Goal: Task Accomplishment & Management: Complete application form

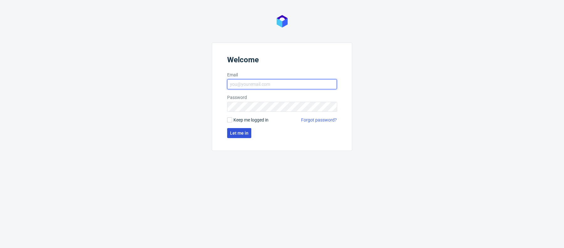
type input "[PERSON_NAME][EMAIL_ADDRESS][PERSON_NAME][DOMAIN_NAME]"
click at [237, 132] on span "Let me in" at bounding box center [239, 133] width 18 height 4
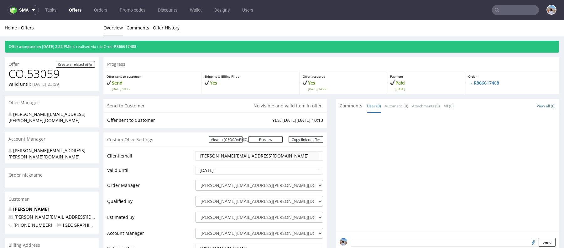
click at [77, 11] on link "Offers" at bounding box center [75, 10] width 20 height 10
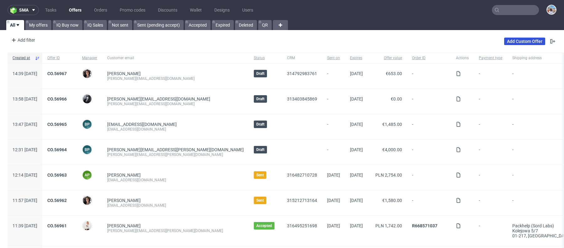
click at [524, 39] on link "Add Custom Offer" at bounding box center [524, 42] width 41 height 8
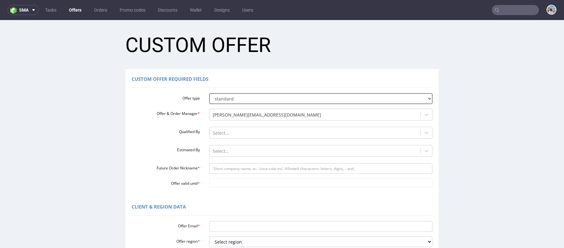
click at [248, 96] on select "standard prototyping sampling" at bounding box center [320, 98] width 223 height 11
click at [229, 130] on div at bounding box center [315, 133] width 205 height 8
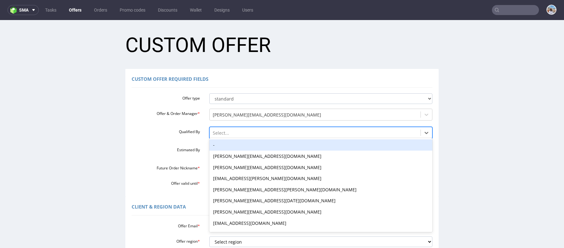
click at [222, 143] on div "-" at bounding box center [320, 144] width 223 height 11
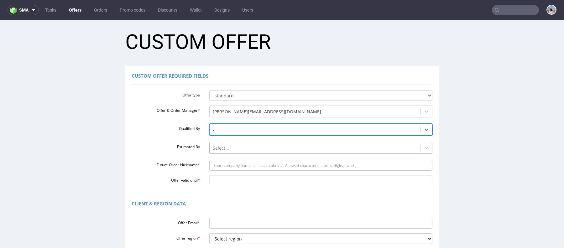
click at [218, 152] on div "Select..." at bounding box center [315, 148] width 211 height 10
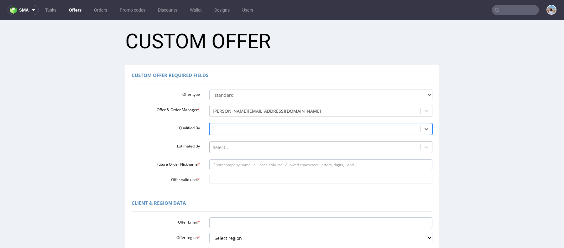
scroll to position [4, 0]
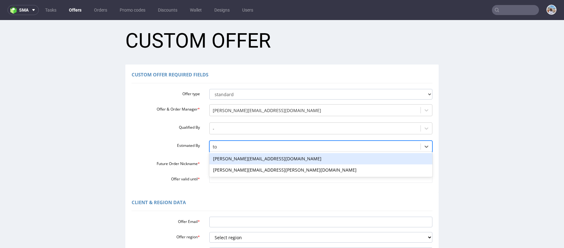
type input "tom"
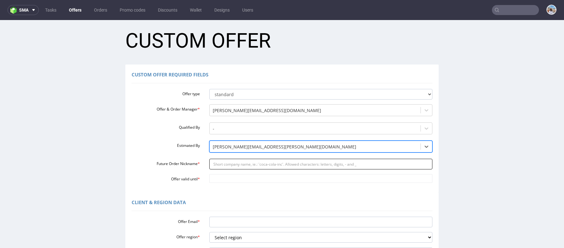
click at [227, 166] on input "Future Order Nickname *" at bounding box center [320, 164] width 223 height 11
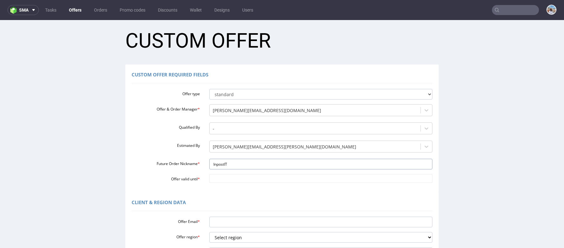
type input "InpostIT"
click at [229, 171] on div "Offer type standard prototyping sampling Offer & Order Manager * marta.kozlowsk…" at bounding box center [282, 134] width 301 height 96
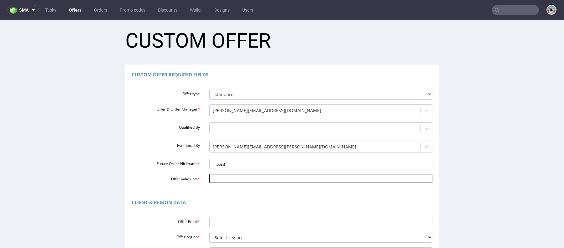
click at [229, 181] on input "Offer valid until *" at bounding box center [320, 178] width 223 height 9
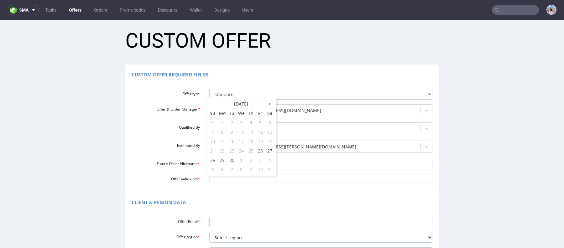
click at [216, 150] on td "21" at bounding box center [212, 150] width 9 height 9
click at [261, 168] on td "10" at bounding box center [260, 169] width 9 height 9
type input "2025-10-10"
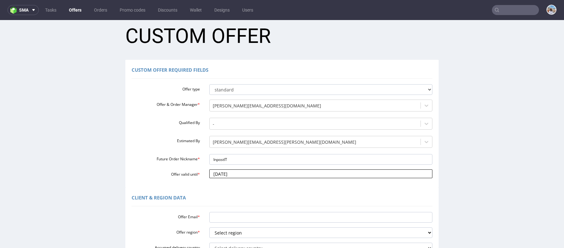
click at [238, 174] on input "2025-10-10" at bounding box center [320, 173] width 223 height 9
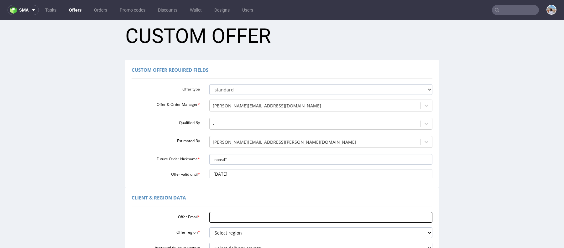
click at [242, 218] on input "Offer Email *" at bounding box center [320, 217] width 223 height 11
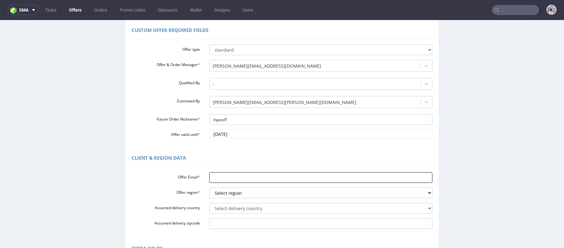
scroll to position [61, 0]
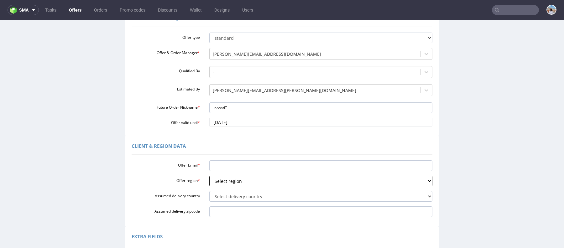
click at [233, 184] on select "Select region eu gb de pl fr it es" at bounding box center [320, 181] width 223 height 11
select select "it"
click at [209, 176] on select "Select region eu gb de pl fr it es" at bounding box center [320, 181] width 223 height 11
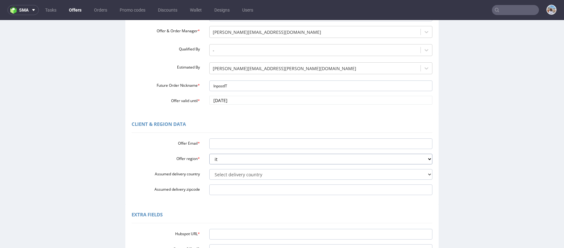
scroll to position [83, 0]
click at [221, 145] on input "Offer Email *" at bounding box center [320, 143] width 223 height 11
paste input "[EMAIL_ADDRESS][DOMAIN_NAME]"
type input "[EMAIL_ADDRESS][DOMAIN_NAME]"
click at [226, 169] on div "Select delivery country Andorra Afghanistan Anguilla Albania Armenia Antarctica…" at bounding box center [321, 174] width 233 height 11
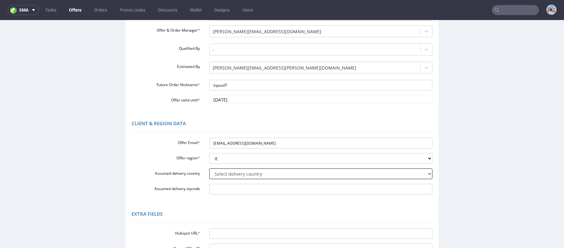
click at [228, 174] on select "Select delivery country Andorra Afghanistan Anguilla Albania Armenia Antarctica…" at bounding box center [320, 174] width 223 height 11
select select "110"
click at [209, 169] on select "Select delivery country Andorra Afghanistan Anguilla Albania Armenia Antarctica…" at bounding box center [320, 174] width 223 height 11
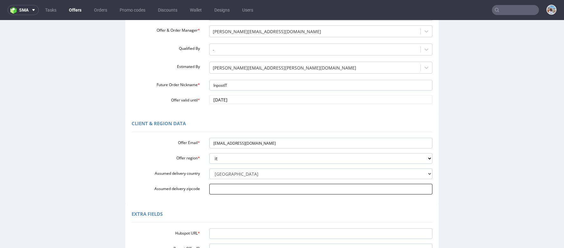
click at [228, 192] on input "Assumed delivery zipcode" at bounding box center [320, 189] width 223 height 11
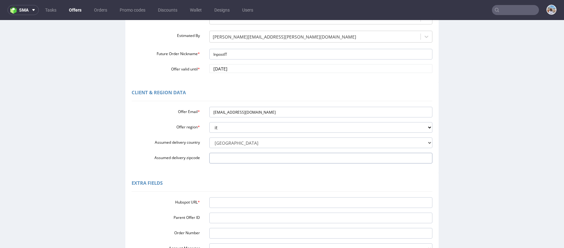
scroll to position [144, 0]
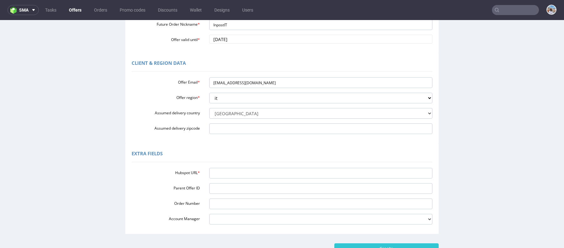
click at [242, 180] on div "Hubspot URL * Parent Offer ID Order Number Account Manager adrian.margula@packh…" at bounding box center [282, 194] width 301 height 59
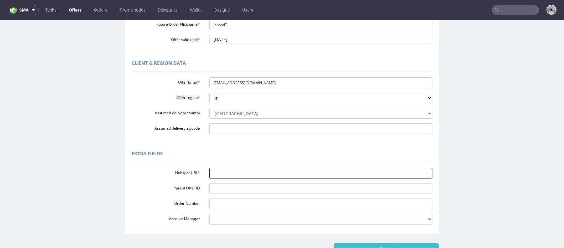
click at [238, 175] on input "Hubspot URL *" at bounding box center [320, 173] width 223 height 11
paste input "https://app-eu1.hubspot.com/contacts/25600958/record/0-3/316495226088/"
type input "https://app-eu1.hubspot.com/contacts/25600958/record/0-3/316495226088/"
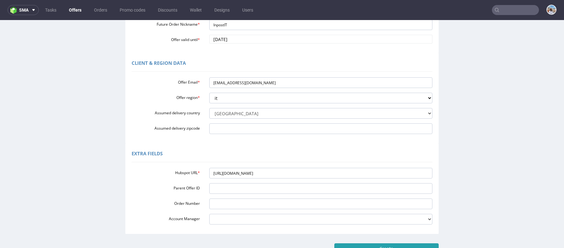
click at [359, 245] on input "Create" at bounding box center [386, 248] width 104 height 11
type input "Please wait..."
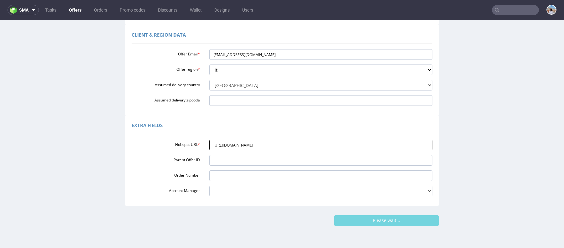
scroll to position [190, 0]
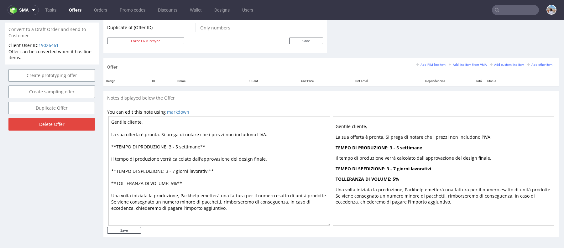
scroll to position [2, 0]
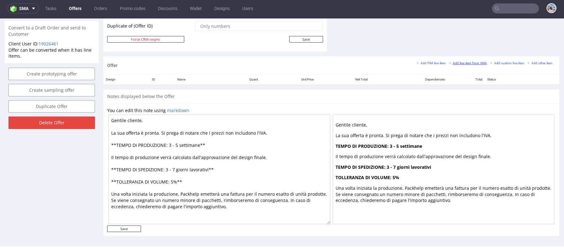
click at [454, 61] on small "Add line item from VMA" at bounding box center [468, 62] width 38 height 3
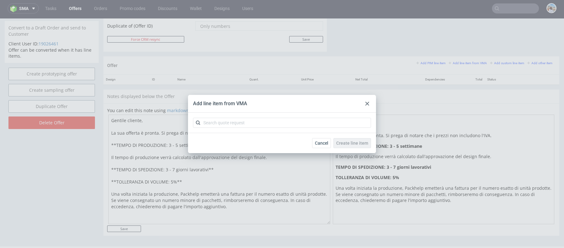
click at [274, 117] on div at bounding box center [282, 123] width 188 height 20
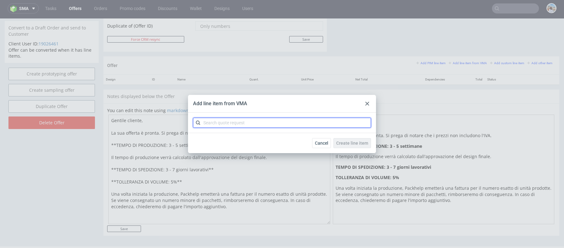
click at [275, 121] on input "text" at bounding box center [282, 123] width 178 height 10
paste input "CBPA"
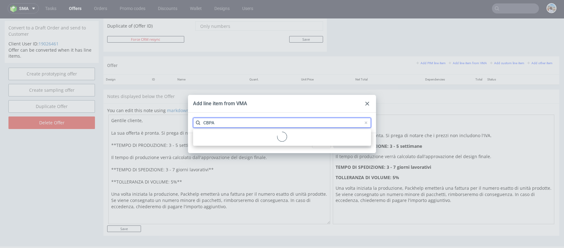
type input "CBPA"
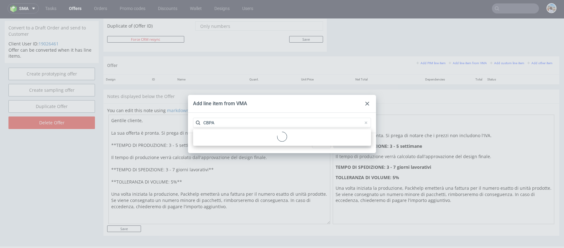
click at [240, 136] on div at bounding box center [281, 138] width 173 height 12
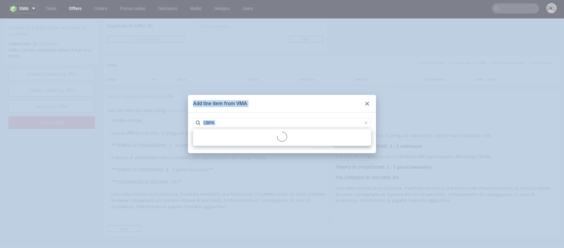
click at [240, 136] on div at bounding box center [281, 138] width 173 height 12
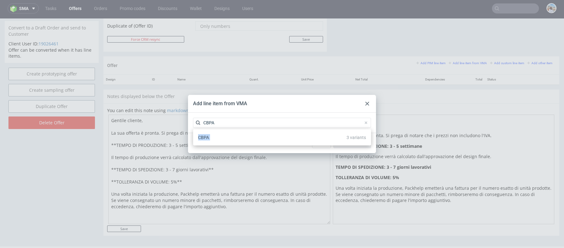
click at [240, 136] on div "CBPA 3 variants" at bounding box center [281, 137] width 173 height 11
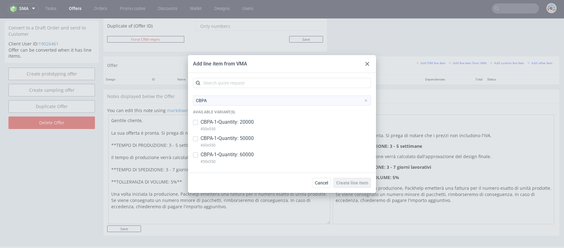
click at [235, 126] on p "450x550" at bounding box center [226, 129] width 53 height 7
checkbox input "true"
click at [243, 138] on p "CBPA-1 • Quantity: 50000" at bounding box center [226, 138] width 53 height 7
click at [243, 141] on p "CBPA-1 • Quantity: 50000" at bounding box center [226, 138] width 53 height 7
checkbox input "false"
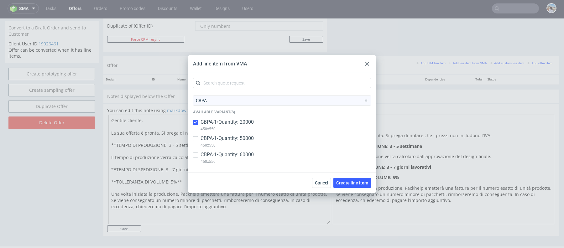
click at [241, 129] on p "450x550" at bounding box center [226, 129] width 53 height 7
click at [241, 126] on p "450x550" at bounding box center [226, 129] width 53 height 7
checkbox input "true"
click at [355, 183] on span "Create line item" at bounding box center [352, 183] width 32 height 4
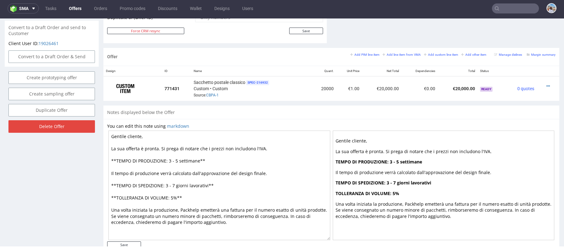
scroll to position [320, 0]
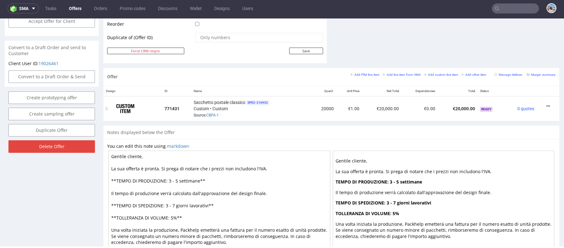
click at [546, 106] on icon at bounding box center [547, 106] width 3 height 4
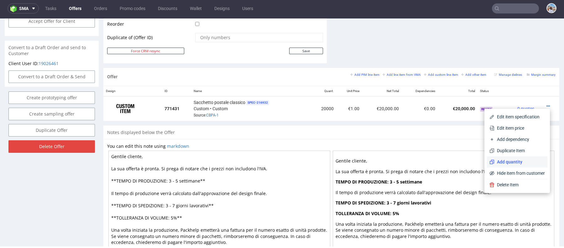
click at [514, 159] on span "Add quantity" at bounding box center [519, 162] width 50 height 6
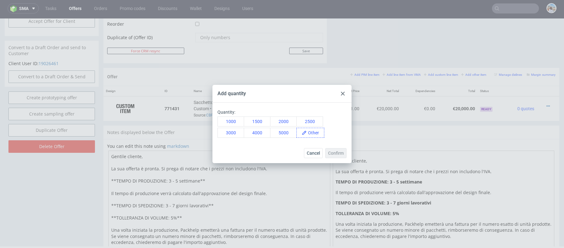
click at [306, 132] on icon at bounding box center [304, 132] width 5 height 5
click at [316, 136] on span at bounding box center [315, 132] width 17 height 9
click at [336, 136] on div "1000 1500 2000 2500 3000 4000 5000 50000" at bounding box center [281, 127] width 129 height 21
click at [334, 155] on span "Confirm" at bounding box center [336, 153] width 16 height 4
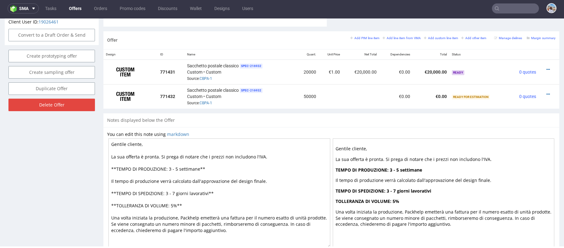
scroll to position [381, 0]
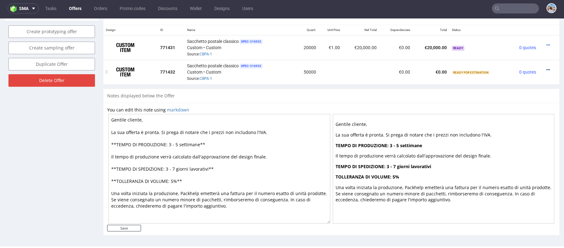
click at [546, 68] on icon at bounding box center [547, 70] width 3 height 4
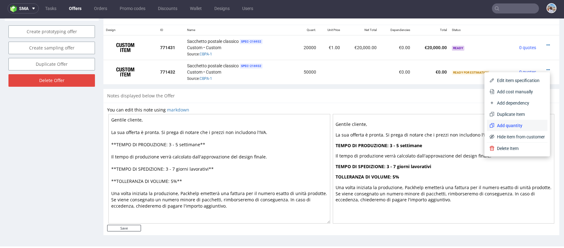
click at [508, 121] on li "Add quantity" at bounding box center [517, 125] width 60 height 11
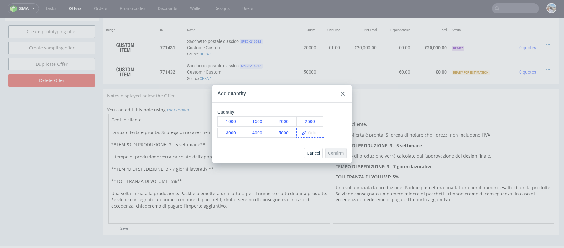
click at [313, 134] on span at bounding box center [315, 132] width 17 height 9
click at [331, 138] on div "1000 1500 2000 2500 3000 4000 5000 60000" at bounding box center [281, 127] width 129 height 21
click at [334, 156] on button "Confirm" at bounding box center [335, 153] width 21 height 10
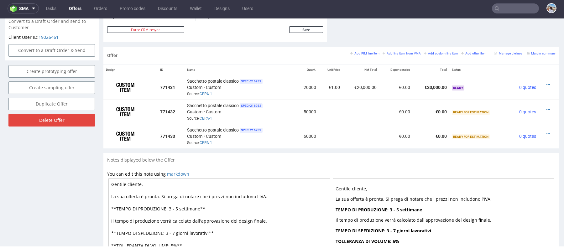
scroll to position [335, 0]
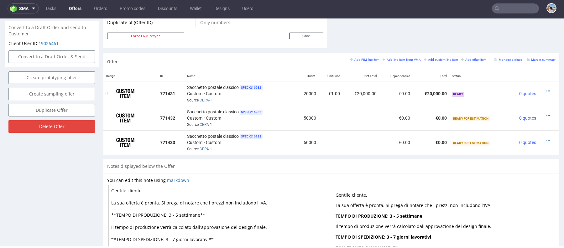
click at [544, 86] on td at bounding box center [548, 93] width 21 height 25
click at [543, 88] on div at bounding box center [547, 91] width 12 height 6
click at [546, 89] on icon at bounding box center [547, 91] width 3 height 4
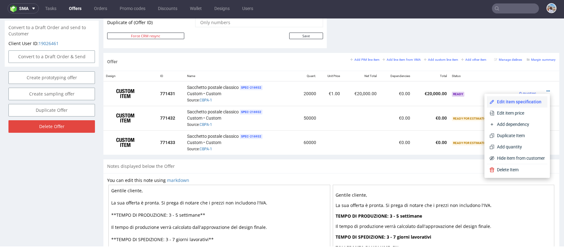
click at [516, 101] on span "Edit item specification" at bounding box center [519, 102] width 50 height 6
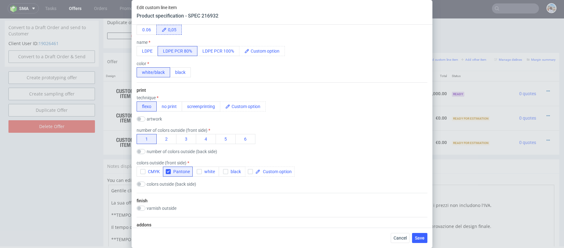
scroll to position [814, 0]
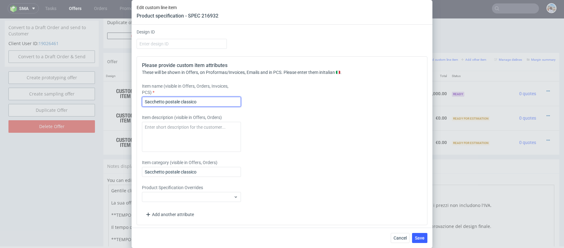
click at [184, 101] on input "Sacchetto postale classico" at bounding box center [191, 102] width 99 height 10
paste input "Recycled Poly Mailer"
type input "Recycled Poly Mailer Y100"
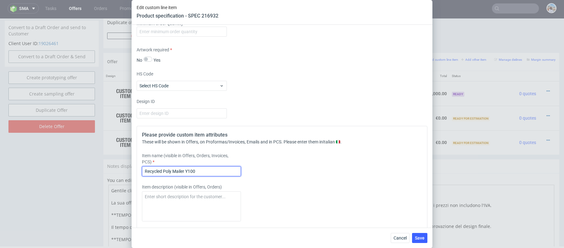
scroll to position [731, 0]
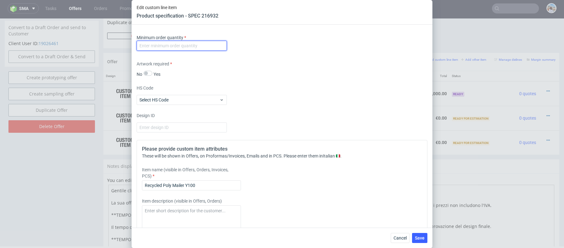
click at [198, 45] on input "number" at bounding box center [182, 46] width 90 height 10
click at [198, 45] on input "12" at bounding box center [182, 46] width 90 height 10
click at [254, 76] on div "Supplier Plastfarb Technical specification Instant price RFQ type name poly mai…" at bounding box center [282, 126] width 301 height 203
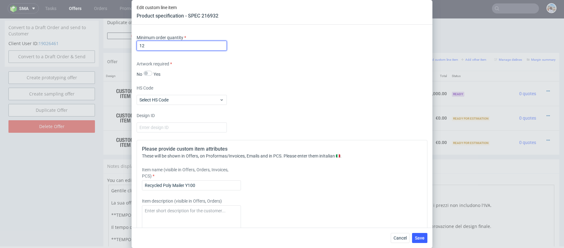
click at [188, 49] on input "12" at bounding box center [182, 46] width 90 height 10
type input "1"
click at [299, 46] on div "Minimum order quantity 1" at bounding box center [282, 43] width 291 height 19
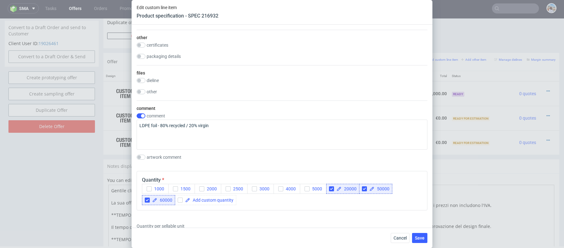
scroll to position [434, 0]
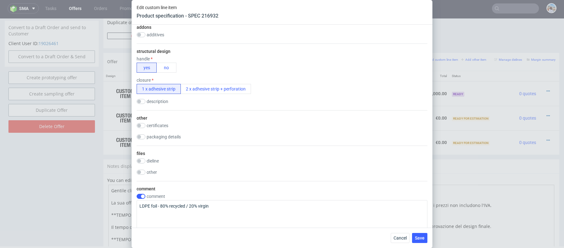
click at [180, 194] on div "comment" at bounding box center [282, 196] width 291 height 5
click at [181, 204] on textarea "LDPE foil - 80% recycled / 20% virgin" at bounding box center [282, 215] width 291 height 30
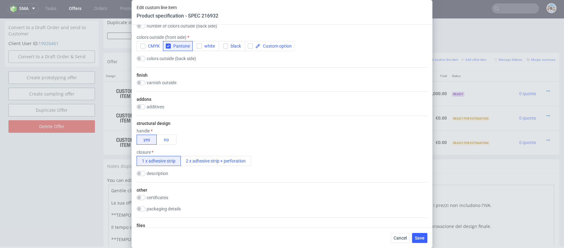
scroll to position [379, 0]
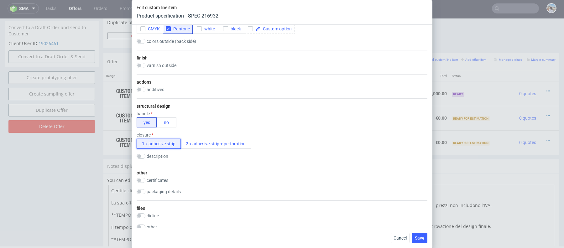
drag, startPoint x: 139, startPoint y: 144, endPoint x: 180, endPoint y: 139, distance: 41.7
click at [180, 139] on button "1 x adhesive strip" at bounding box center [159, 144] width 44 height 10
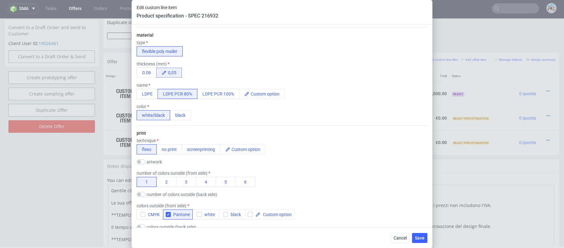
scroll to position [814, 0]
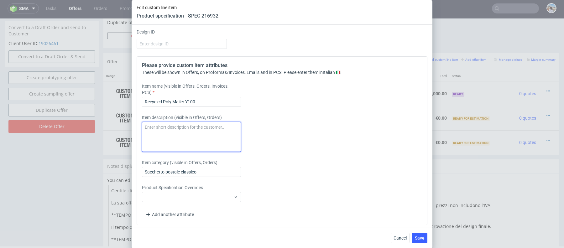
click at [166, 137] on textarea at bounding box center [191, 137] width 99 height 30
paste textarea "LDPE foil - 80% recycled / 20% virgin"
click at [144, 126] on textarea "Color white + print on the one side with pantone color LDPE foil - 80% recycled…" at bounding box center [191, 137] width 99 height 30
click at [145, 136] on textarea "- Color white + print on the one side with pantone color LDPE foil - 80% recycl…" at bounding box center [191, 137] width 99 height 30
click at [148, 139] on textarea "- Color white + print on the one side with pantone color LDPE foil - 80% recycl…" at bounding box center [191, 137] width 99 height 30
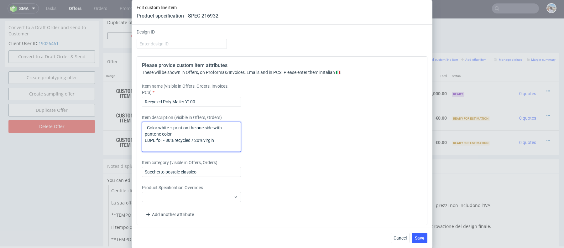
click at [143, 138] on textarea "- Color white + print on the one side with pantone color LDPE foil - 80% recycl…" at bounding box center [191, 137] width 99 height 30
click at [145, 137] on textarea "- Color white + print on the one side with pantone color Material: LDPE foil - …" at bounding box center [191, 137] width 99 height 30
type textarea "- Color white + print on the one side with pantone color - Material: LDPE foil …"
click at [420, 239] on span "Save" at bounding box center [420, 238] width 10 height 4
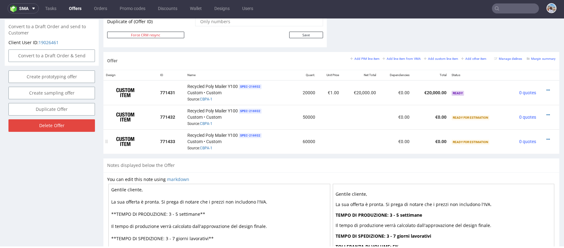
scroll to position [265, 0]
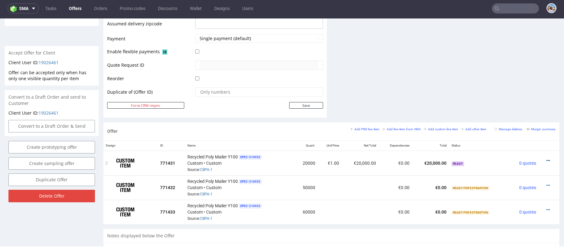
click at [546, 158] on icon at bounding box center [547, 160] width 3 height 4
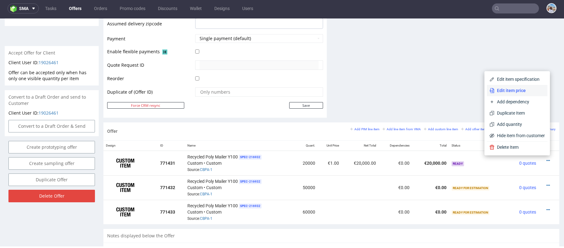
click at [504, 86] on li "Edit item price" at bounding box center [517, 90] width 60 height 11
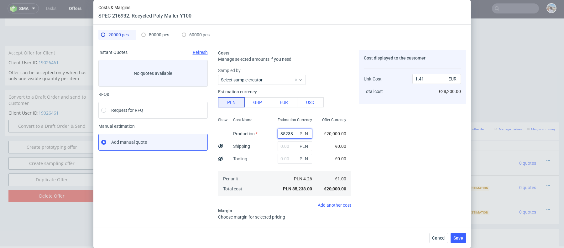
click at [289, 137] on input "85238" at bounding box center [295, 134] width 34 height 10
click at [286, 102] on button "EUR" at bounding box center [284, 102] width 27 height 10
type input "6.01"
click at [289, 135] on input "85238" at bounding box center [295, 134] width 34 height 10
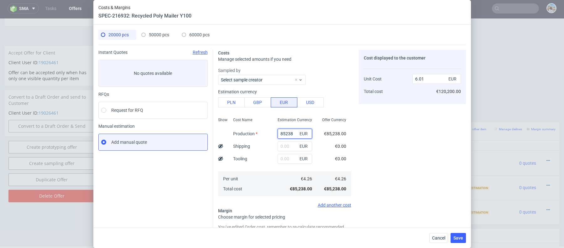
click at [289, 135] on input "85238" at bounding box center [295, 134] width 34 height 10
paste input "1960.00"
type input "1960"
type input "0.14"
type input "1960"
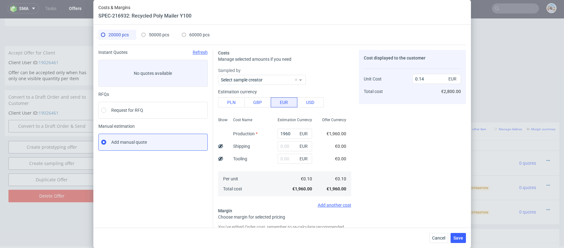
click at [284, 151] on div "EUR" at bounding box center [295, 146] width 44 height 13
click at [284, 159] on input "text" at bounding box center [295, 159] width 34 height 10
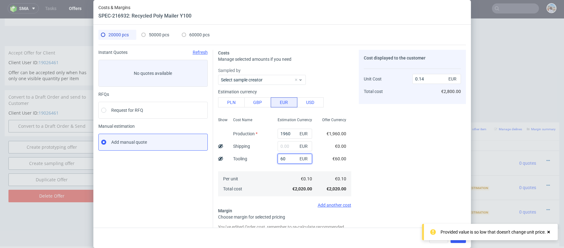
type input "60"
click at [258, 139] on div "Production" at bounding box center [245, 133] width 34 height 13
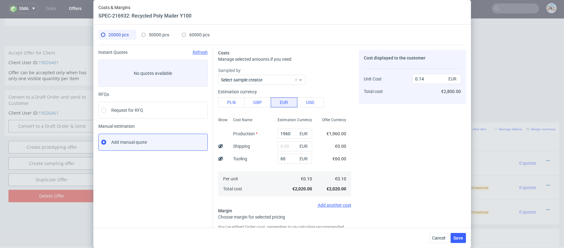
click at [155, 37] on div "50000 pcs" at bounding box center [155, 35] width 28 height 10
type input "0"
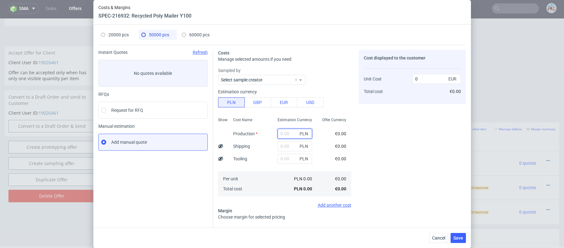
click at [287, 136] on input "text" at bounding box center [295, 134] width 34 height 10
click at [282, 101] on button "EUR" at bounding box center [284, 102] width 27 height 10
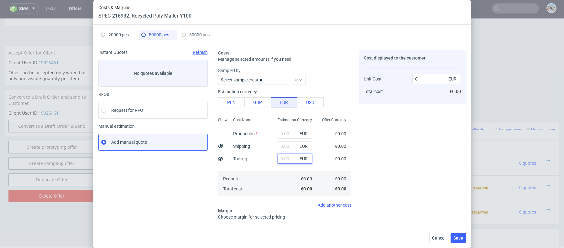
click at [285, 157] on input "text" at bounding box center [295, 159] width 34 height 10
type input "60"
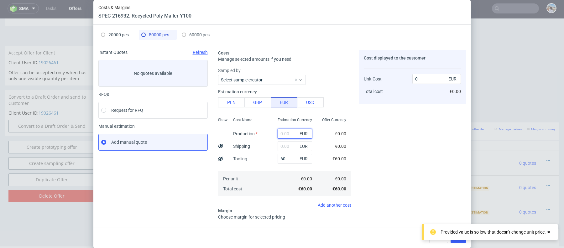
click at [283, 130] on input "text" at bounding box center [295, 134] width 34 height 10
paste input "4310."
type input "4310"
type input "0.09"
type input "4310"
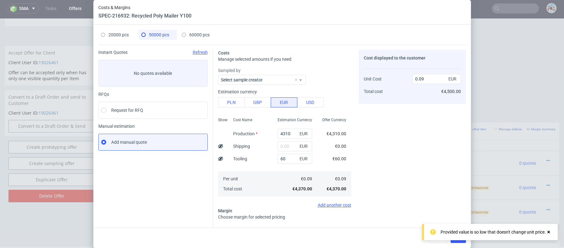
click at [196, 33] on span "60000 pcs" at bounding box center [199, 34] width 20 height 5
type input "0"
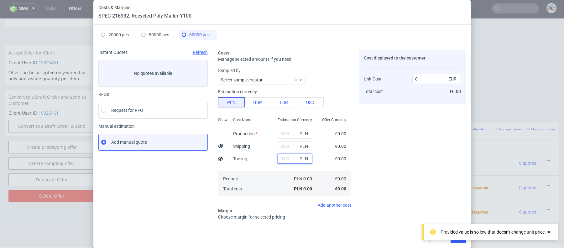
click at [283, 159] on input "text" at bounding box center [295, 159] width 34 height 10
click at [277, 100] on button "EUR" at bounding box center [284, 102] width 27 height 10
click at [286, 160] on input "text" at bounding box center [295, 159] width 34 height 10
type input "60"
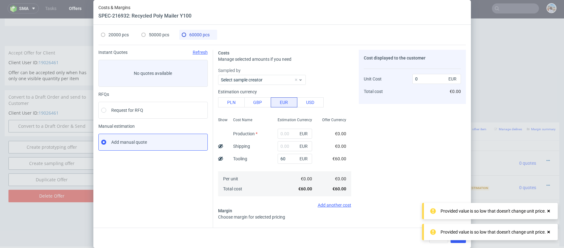
click at [262, 131] on div "Cost Name Production Shipping Tooling Per unit Total cost" at bounding box center [250, 156] width 44 height 83
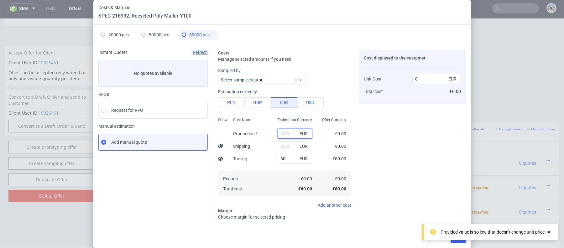
click at [286, 129] on input "text" at bounding box center [295, 134] width 34 height 10
paste input "5100"
type input "5100"
type input "0.09"
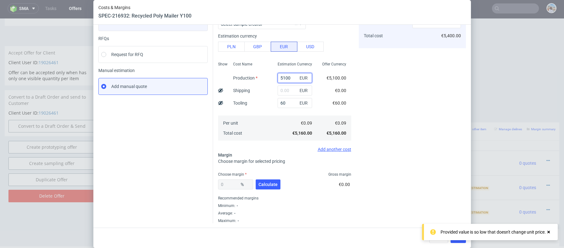
type input "5100"
click at [269, 175] on div "Choose margin Gross margin" at bounding box center [284, 174] width 133 height 5
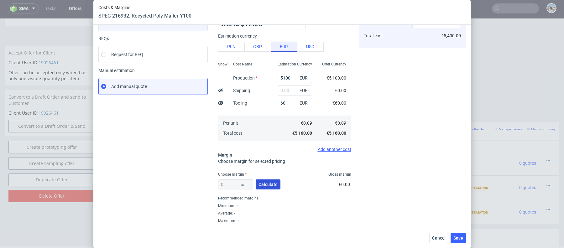
click at [269, 183] on span "Calculate" at bounding box center [267, 184] width 19 height 4
type input "28.43"
type input "0.12"
click at [232, 184] on input "28.43" at bounding box center [235, 184] width 35 height 10
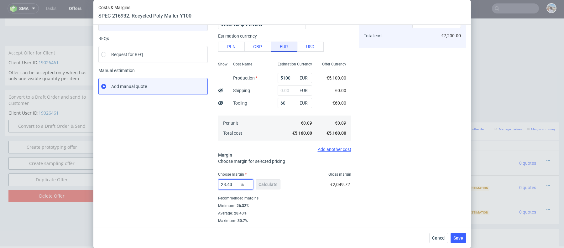
click at [232, 184] on input "28.43" at bounding box center [235, 184] width 35 height 10
type input "30"
click at [179, 176] on div "Instant Quotes Refresh No quotes available RFQs Request for RFQ Manual estimati…" at bounding box center [155, 108] width 115 height 229
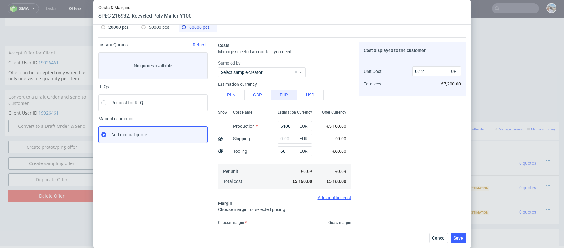
scroll to position [0, 0]
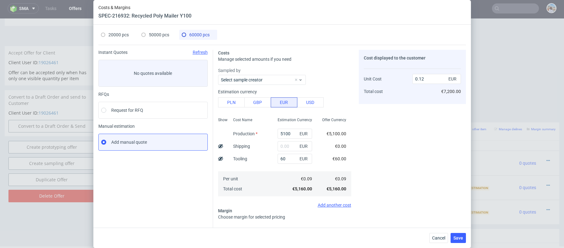
click at [164, 34] on span "50000 pcs" at bounding box center [159, 34] width 20 height 5
type input "4310"
type input "0"
type input "0.09"
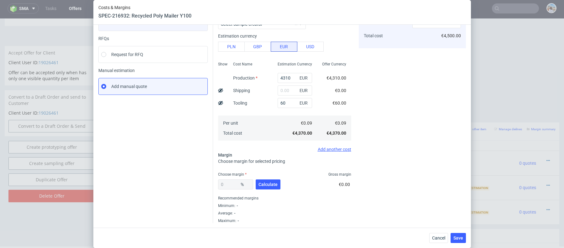
click at [226, 184] on div "0 %" at bounding box center [235, 184] width 35 height 10
click at [266, 184] on span "Calculate" at bounding box center [267, 184] width 19 height 4
type input "29.54"
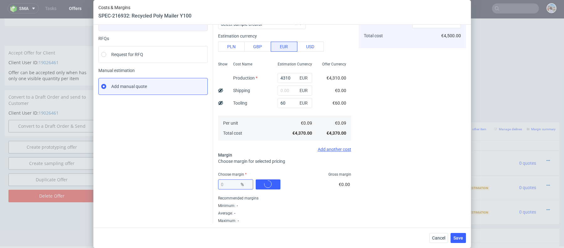
type input "0.12"
click at [231, 184] on input "29.54" at bounding box center [235, 184] width 35 height 10
type input "30"
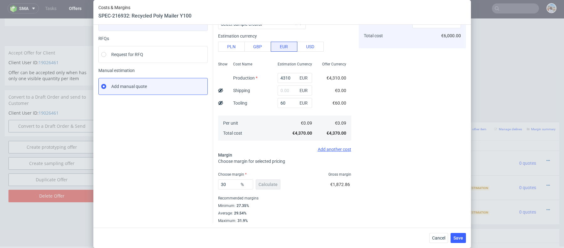
click at [185, 172] on div "Instant Quotes Refresh No quotes available RFQs Request for RFQ Manual estimati…" at bounding box center [155, 108] width 115 height 229
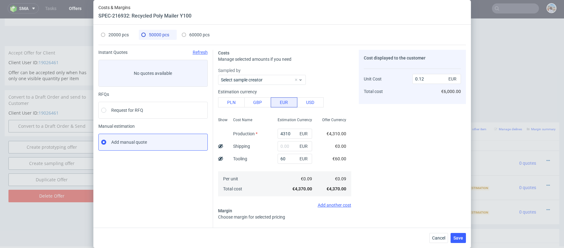
click at [190, 35] on span "60000 pcs" at bounding box center [199, 34] width 20 height 5
click at [153, 35] on span "50000 pcs" at bounding box center [159, 34] width 20 height 5
type input "4310"
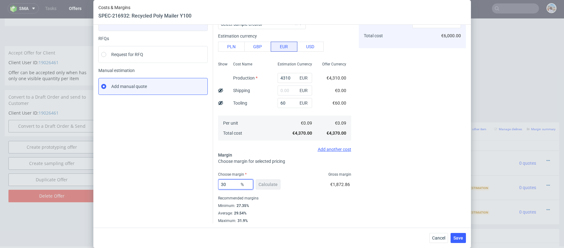
click at [229, 186] on input "30" at bounding box center [235, 184] width 35 height 10
click at [152, 158] on div "Instant Quotes Refresh No quotes available RFQs Request for RFQ Manual estimati…" at bounding box center [155, 108] width 115 height 229
click at [227, 182] on input "30" at bounding box center [235, 184] width 35 height 10
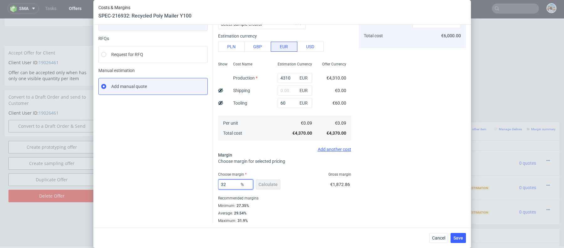
type input "32"
click at [169, 174] on div "Instant Quotes Refresh No quotes available RFQs Request for RFQ Manual estimati…" at bounding box center [155, 108] width 115 height 229
type input "0.13"
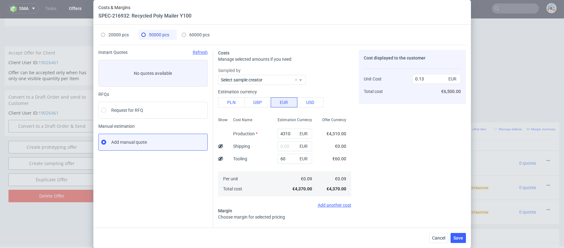
click at [207, 39] on div "60000 pcs" at bounding box center [196, 35] width 28 height 10
type input "5100"
type input "30"
type input "0.12"
click at [152, 37] on div "50000 pcs" at bounding box center [155, 35] width 28 height 10
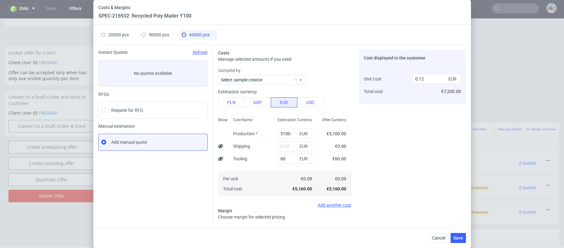
type input "4310"
type input "32"
type input "0.13"
click at [121, 34] on span "20000 pcs" at bounding box center [118, 34] width 20 height 5
type input "1960"
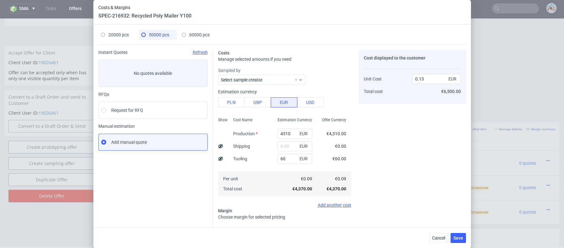
type input "29.06"
type input "0.14"
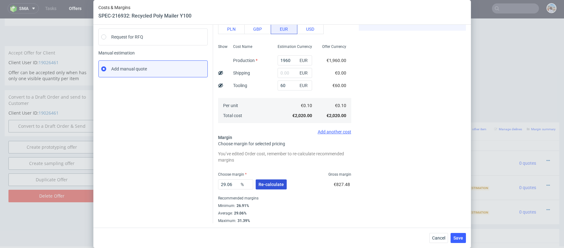
click at [265, 184] on span "Re-calculate" at bounding box center [270, 184] width 25 height 4
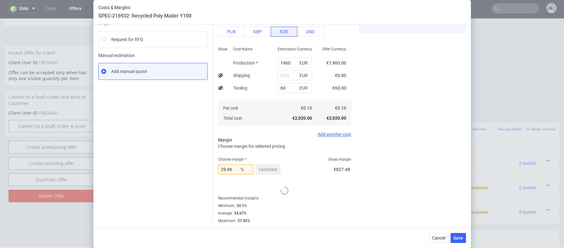
click at [234, 184] on div at bounding box center [284, 186] width 133 height 15
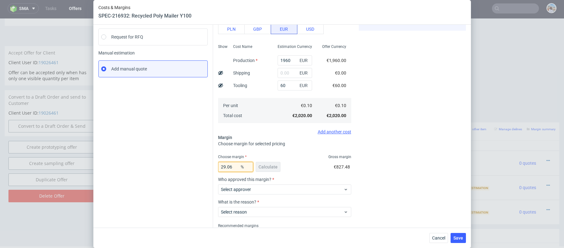
click at [234, 170] on input "29.06" at bounding box center [235, 167] width 35 height 10
click at [234, 165] on input "29.06" at bounding box center [235, 167] width 35 height 10
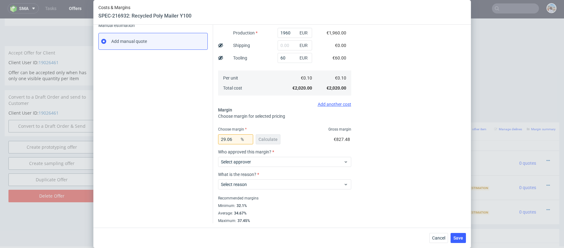
click at [230, 124] on fieldset "Costs Manage selected amounts if you need Sampled by Select sample creator Esti…" at bounding box center [284, 86] width 133 height 274
click at [230, 138] on input "29.06" at bounding box center [235, 139] width 35 height 10
type input "39"
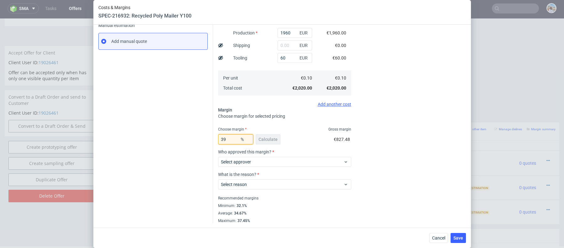
type input "0.16"
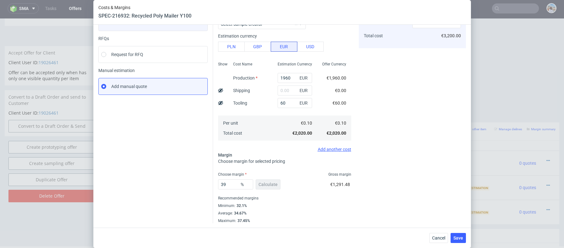
click at [188, 167] on div "Instant Quotes Refresh No quotes available RFQs Request for RFQ Manual estimati…" at bounding box center [155, 108] width 115 height 229
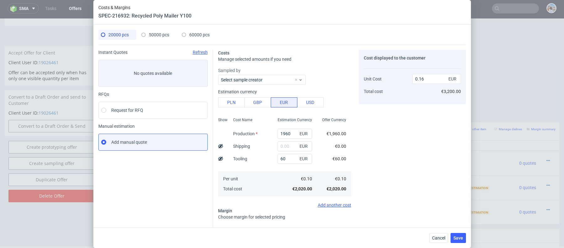
scroll to position [56, 0]
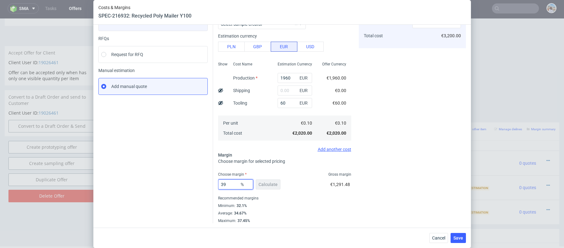
click at [230, 182] on input "39" at bounding box center [235, 184] width 35 height 10
type input "40"
type input "0.17"
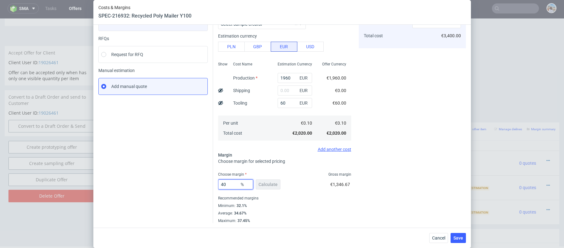
type input "40"
click at [170, 156] on div "Instant Quotes Refresh No quotes available RFQs Request for RFQ Manual estimati…" at bounding box center [155, 108] width 115 height 229
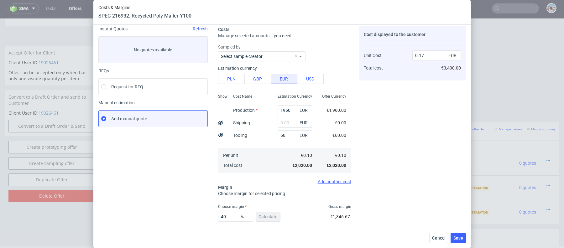
scroll to position [0, 0]
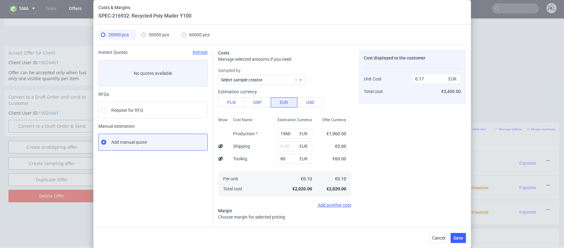
click at [155, 34] on span "50000 pcs" at bounding box center [159, 34] width 20 height 5
type input "4310"
type input "32"
type input "0.13"
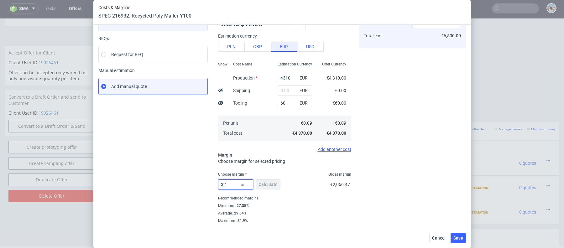
click at [233, 183] on input "32" at bounding box center [235, 184] width 35 height 10
type input "35"
click at [158, 169] on div "Instant Quotes Refresh No quotes available RFQs Request for RFQ Manual estimati…" at bounding box center [155, 108] width 115 height 229
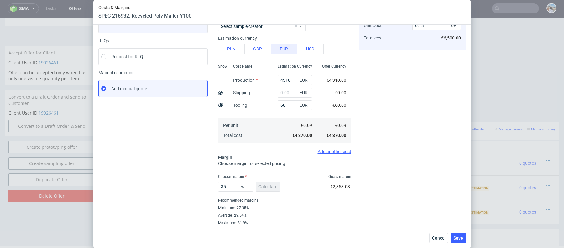
scroll to position [0, 0]
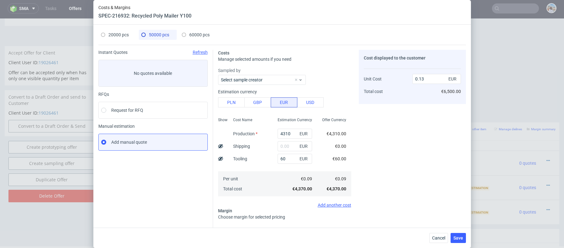
click at [191, 34] on span "60000 pcs" at bounding box center [199, 34] width 20 height 5
type input "5100"
type input "30"
type input "0.12"
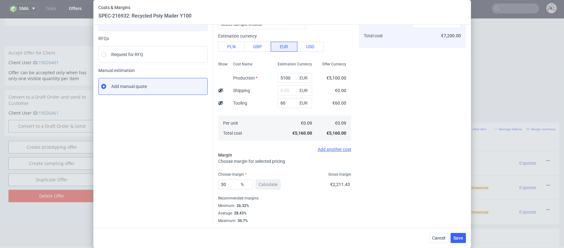
click at [221, 189] on div "30 % Calculate" at bounding box center [250, 186] width 64 height 18
click at [228, 184] on input "30" at bounding box center [235, 184] width 35 height 10
type input "35"
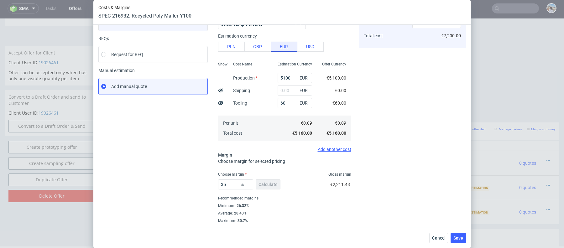
click at [153, 171] on div "Instant Quotes Refresh No quotes available RFQs Request for RFQ Manual estimati…" at bounding box center [155, 108] width 115 height 229
type input "0.13"
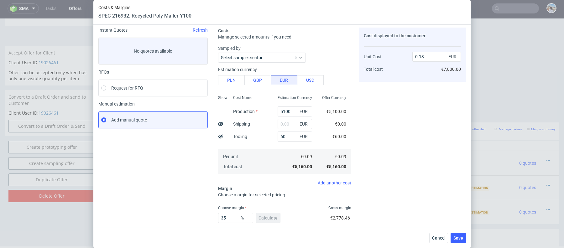
scroll to position [0, 0]
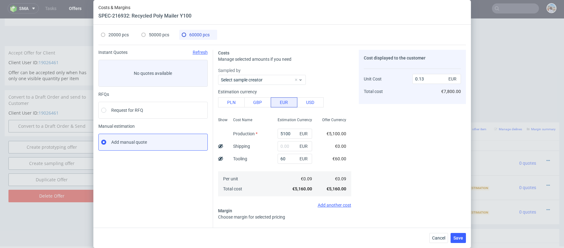
click at [153, 34] on span "50000 pcs" at bounding box center [159, 34] width 20 height 5
click at [200, 34] on span "60000 pcs" at bounding box center [199, 34] width 20 height 5
type input "5100"
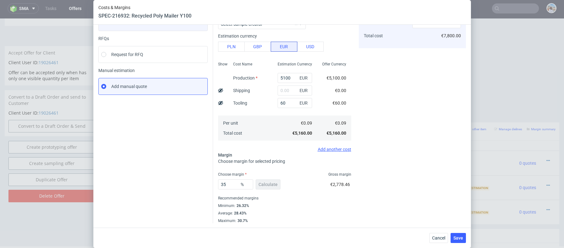
click at [235, 191] on div "35 % Calculate" at bounding box center [250, 186] width 64 height 18
click at [234, 187] on input "35" at bounding box center [235, 184] width 35 height 10
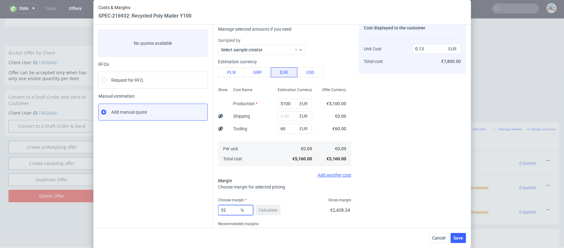
scroll to position [29, 0]
type input "31"
type input "0.12"
type input "31"
click at [158, 212] on div "Instant Quotes Refresh No quotes available RFQs Request for RFQ Manual estimati…" at bounding box center [155, 134] width 115 height 229
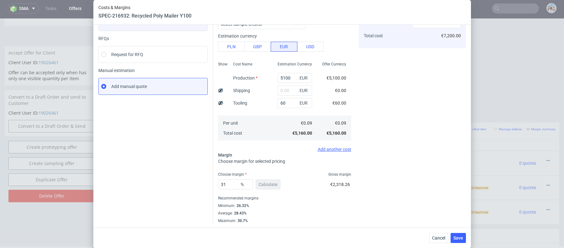
scroll to position [0, 0]
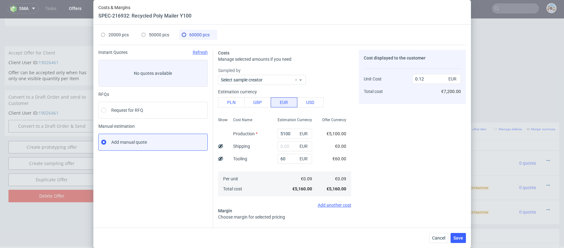
click at [120, 31] on div "20000 pcs" at bounding box center [115, 35] width 28 height 10
type input "1960"
type input "40"
type input "0.17"
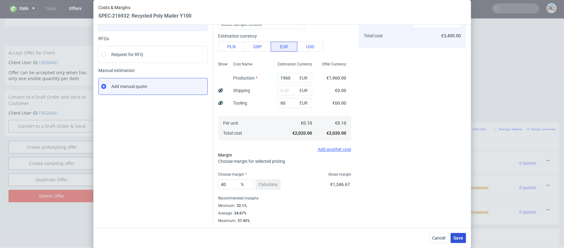
click at [461, 234] on button "Save" at bounding box center [457, 238] width 15 height 10
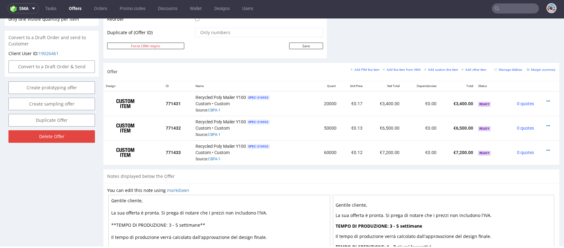
scroll to position [323, 0]
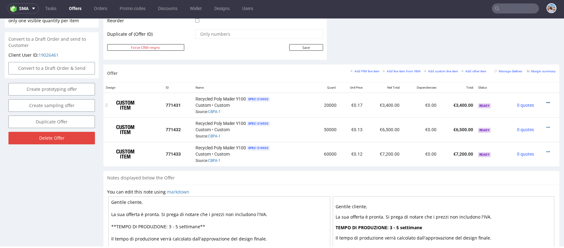
click at [546, 100] on link at bounding box center [547, 102] width 3 height 5
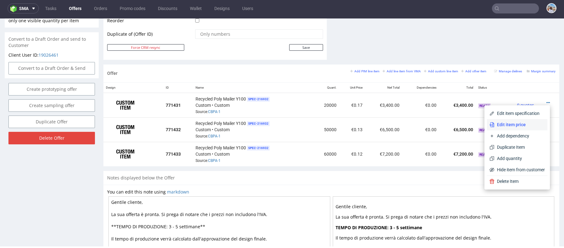
click at [504, 125] on span "Edit item price" at bounding box center [519, 125] width 50 height 6
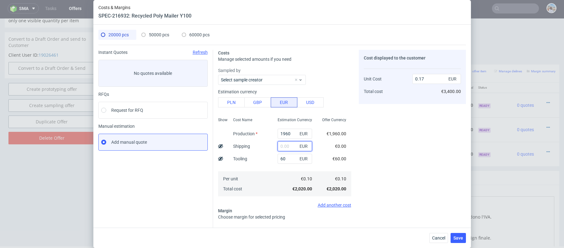
click at [293, 141] on input "text" at bounding box center [295, 146] width 34 height 10
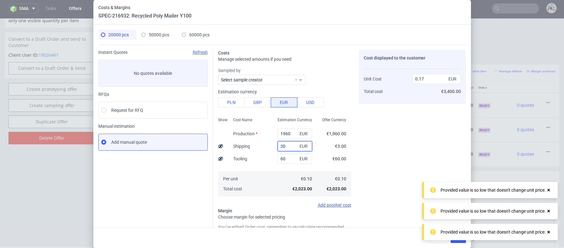
type input "303"
type input "0.2"
type input "303"
click at [246, 188] on div "Total cost" at bounding box center [237, 189] width 19 height 10
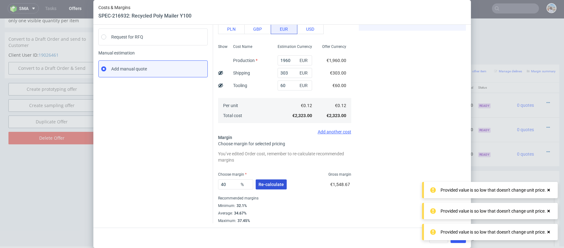
click at [266, 182] on span "Re-calculate" at bounding box center [270, 184] width 25 height 4
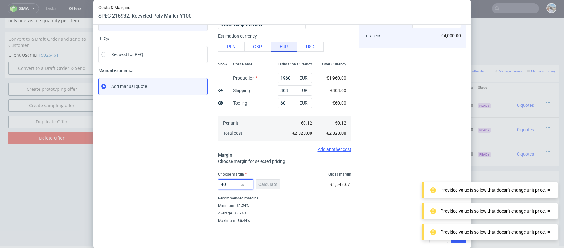
click at [233, 184] on input "40" at bounding box center [235, 184] width 35 height 10
click at [226, 182] on input "40" at bounding box center [235, 184] width 35 height 10
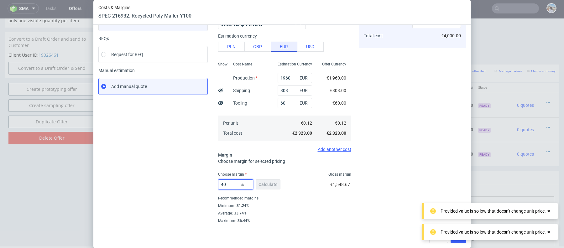
click at [226, 182] on input "40" at bounding box center [235, 184] width 35 height 10
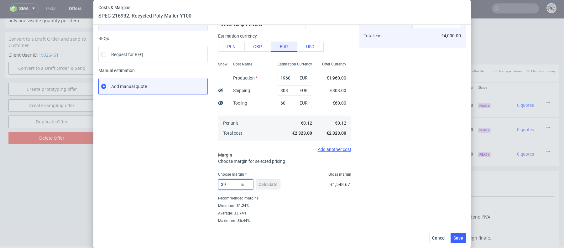
type input "3"
type input "0.19"
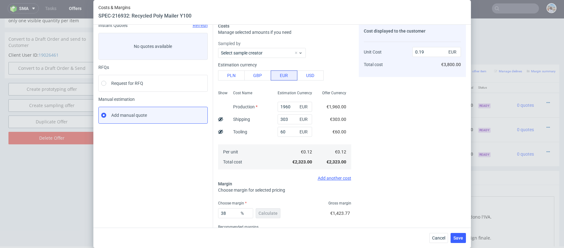
click at [183, 181] on div "Instant Quotes Refresh No quotes available RFQs Request for RFQ Manual estimati…" at bounding box center [155, 137] width 115 height 229
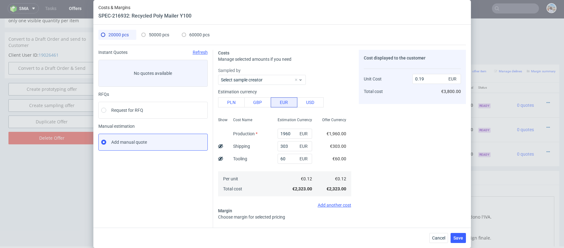
scroll to position [56, 0]
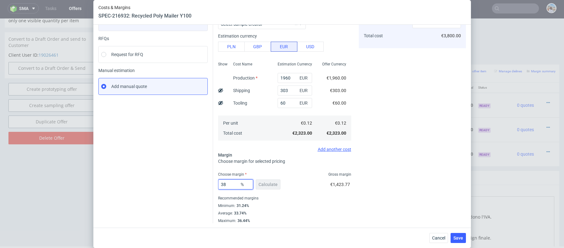
click at [231, 183] on input "38" at bounding box center [235, 184] width 35 height 10
click at [140, 158] on div "Instant Quotes Refresh No quotes available RFQs Request for RFQ Manual estimati…" at bounding box center [155, 108] width 115 height 229
click at [227, 186] on input "38" at bounding box center [235, 184] width 35 height 10
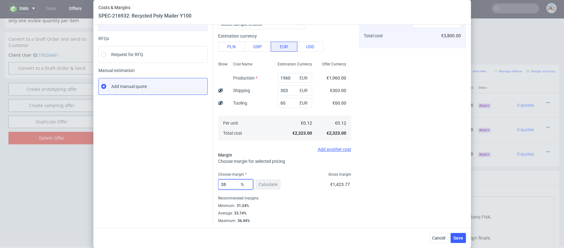
type input "4"
type input "0.12"
type input "40"
type input "0.2"
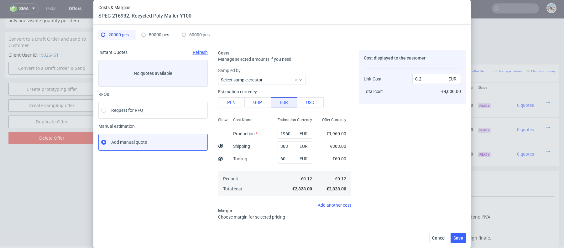
type input "40"
click at [163, 34] on span "50000 pcs" at bounding box center [159, 34] width 20 height 5
type input "4310"
type input "35"
type input "0.13"
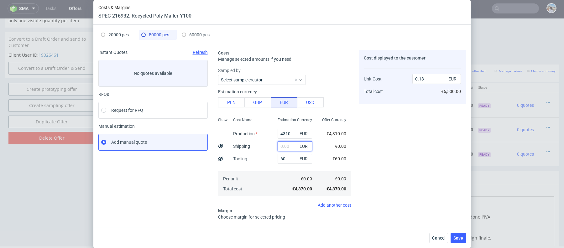
click at [283, 146] on input "text" at bounding box center [295, 146] width 34 height 10
type input "535"
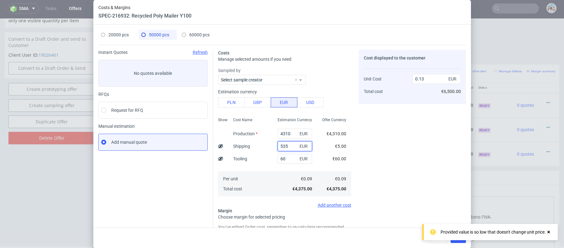
type input "0.15"
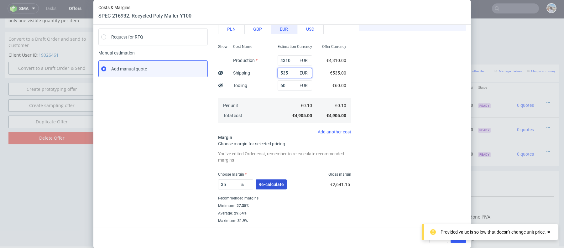
type input "535"
click at [262, 186] on span "Re-calculate" at bounding box center [270, 184] width 25 height 4
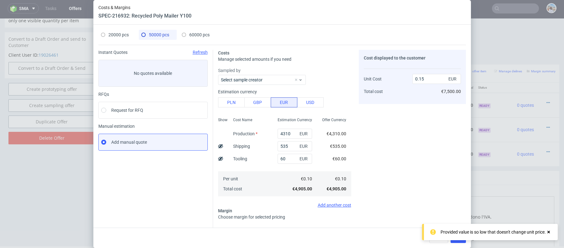
click at [122, 32] on span "20000 pcs" at bounding box center [118, 34] width 20 height 5
type input "1960"
type input "303"
type input "40"
type input "0.2"
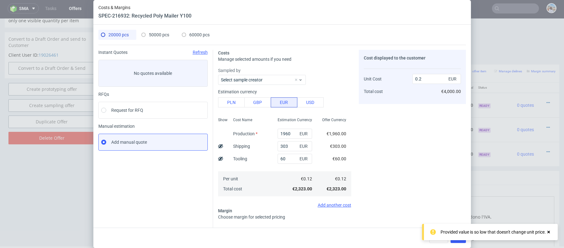
click at [164, 34] on span "50000 pcs" at bounding box center [159, 34] width 20 height 5
type input "4310"
type input "535"
type input "35"
type input "0.15"
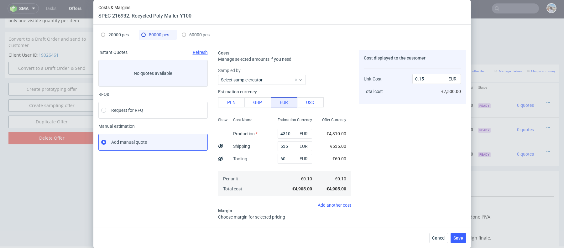
scroll to position [56, 0]
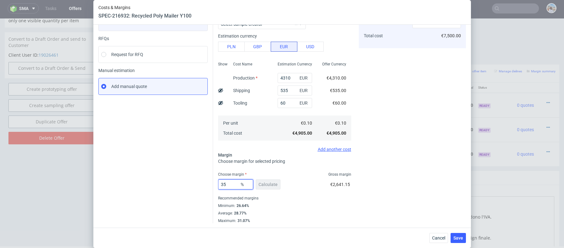
click at [234, 186] on input "35" at bounding box center [235, 184] width 35 height 10
click at [181, 182] on div "Instant Quotes Refresh No quotes available RFQs Request for RFQ Manual estimati…" at bounding box center [155, 108] width 115 height 229
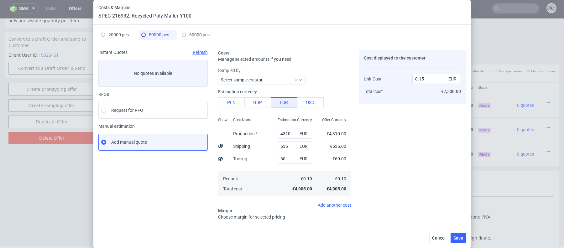
click at [187, 34] on div "60000 pcs" at bounding box center [196, 35] width 28 height 10
type input "5100"
type input "31"
type input "0.12"
click at [285, 145] on input "text" at bounding box center [295, 146] width 34 height 10
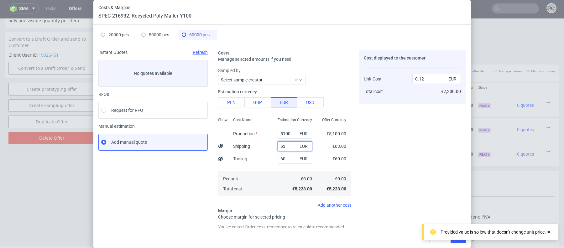
type input "638"
type input "0.14"
type input "638"
click at [164, 187] on div "Instant Quotes Refresh No quotes available RFQs Request for RFQ Manual estimati…" at bounding box center [155, 173] width 115 height 247
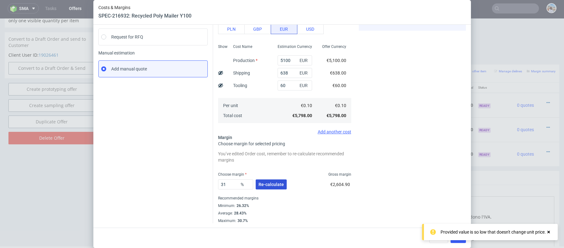
click at [264, 188] on button "Re-calculate" at bounding box center [271, 184] width 31 height 10
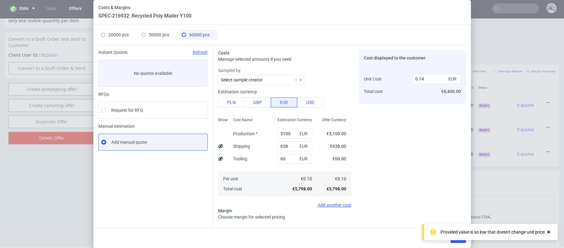
click at [165, 31] on div "50000 pcs" at bounding box center [155, 35] width 28 height 10
type input "4310"
type input "535"
type input "35"
type input "0.15"
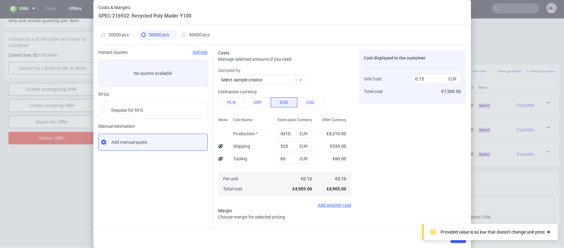
click at [192, 34] on span "60000 pcs" at bounding box center [199, 34] width 20 height 5
type input "5100"
type input "638"
type input "31"
type input "0.14"
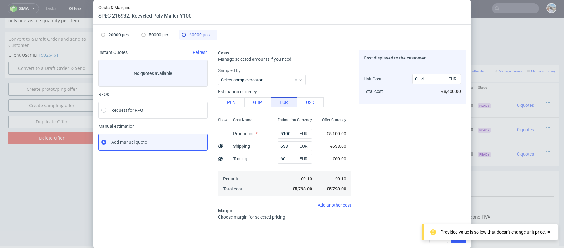
scroll to position [56, 0]
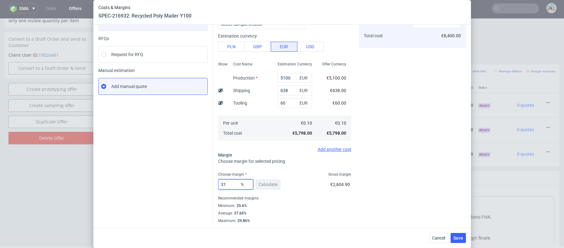
click at [229, 184] on input "31" at bounding box center [235, 184] width 35 height 10
click at [180, 191] on div "Instant Quotes Refresh No quotes available RFQs Request for RFQ Manual estimati…" at bounding box center [155, 108] width 115 height 229
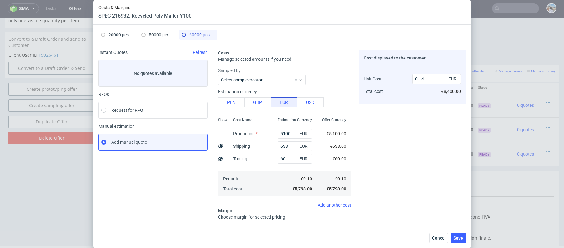
click at [157, 34] on span "50000 pcs" at bounding box center [159, 34] width 20 height 5
type input "4310"
type input "535"
type input "35"
type input "0.15"
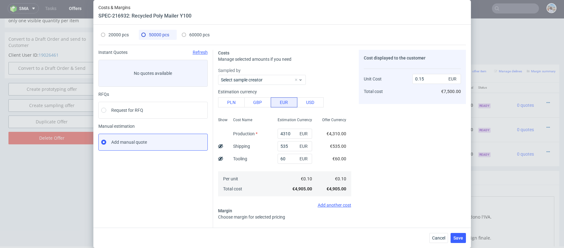
click at [188, 28] on div "20000 pcs 50000 pcs 60000 pcs Instant Quotes Refresh No quotes available RFQs R…" at bounding box center [281, 126] width 377 height 203
click at [189, 32] on span "60000 pcs" at bounding box center [199, 34] width 20 height 5
type input "5100"
type input "638"
type input "31"
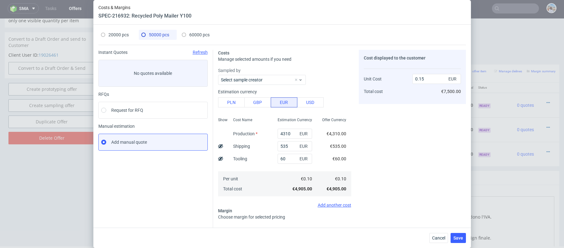
type input "0.14"
click at [161, 35] on span "50000 pcs" at bounding box center [159, 34] width 20 height 5
type input "4310"
type input "535"
type input "35"
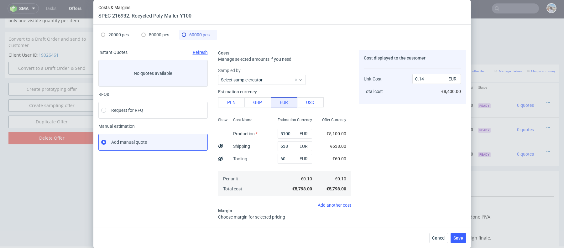
type input "0.15"
click at [191, 32] on div "60000 pcs" at bounding box center [196, 35] width 28 height 10
type input "5100"
type input "638"
type input "31"
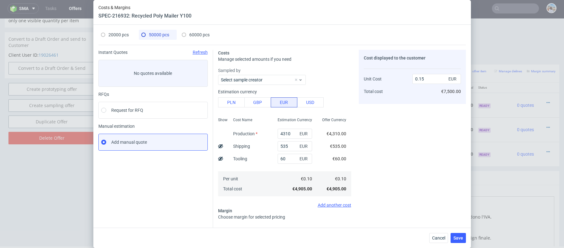
type input "0.14"
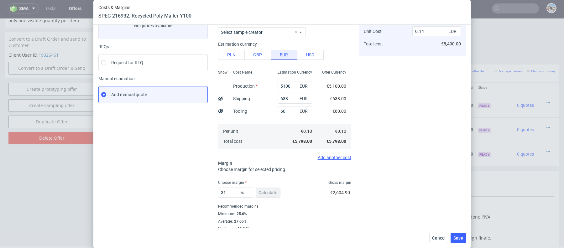
scroll to position [56, 0]
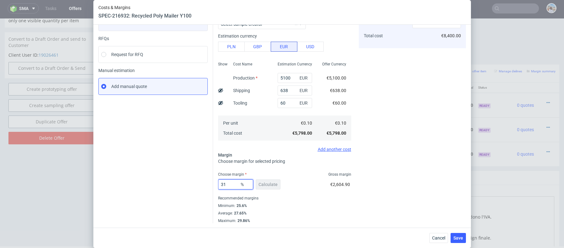
click at [232, 189] on input "31" at bounding box center [235, 184] width 35 height 10
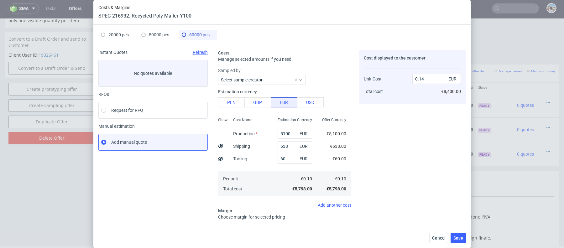
click at [158, 34] on span "50000 pcs" at bounding box center [159, 34] width 20 height 5
type input "4310"
type input "535"
type input "35"
type input "0.15"
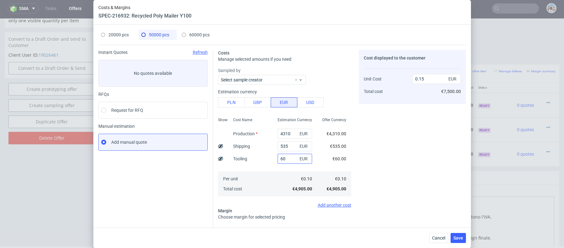
scroll to position [56, 0]
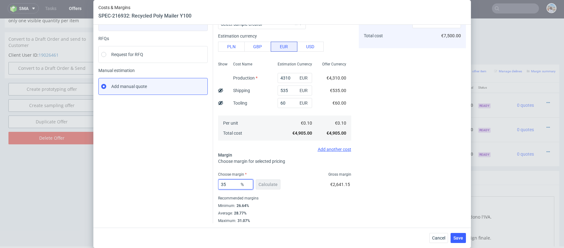
click at [230, 183] on input "35" at bounding box center [235, 184] width 35 height 10
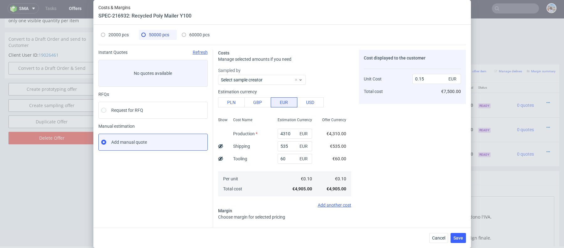
type input "36"
click at [190, 205] on div "Instant Quotes Refresh No quotes available RFQs Request for RFQ Manual estimati…" at bounding box center [155, 164] width 115 height 229
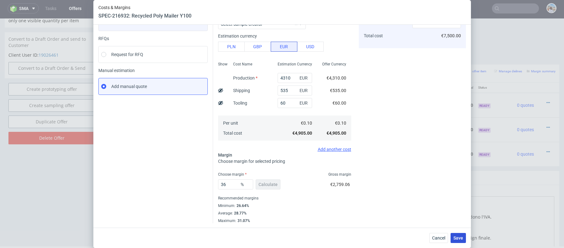
click at [459, 238] on span "Save" at bounding box center [458, 238] width 10 height 4
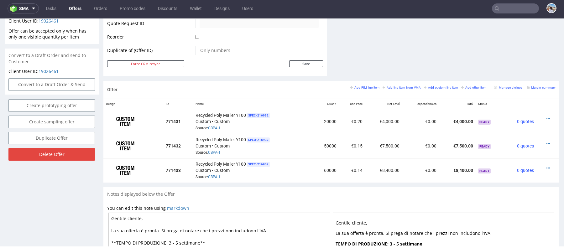
scroll to position [406, 0]
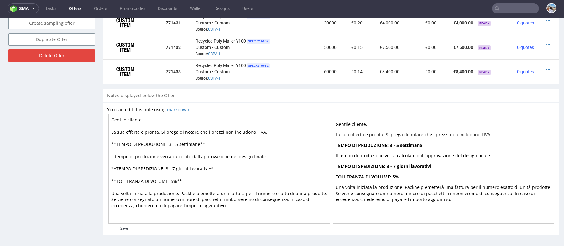
click at [177, 143] on textarea "Gentile cliente, La sua offerta è pronta. Si prega di notare che i prezzi non i…" at bounding box center [219, 169] width 222 height 110
click at [132, 227] on input "Save" at bounding box center [124, 228] width 34 height 7
type input "In progress..."
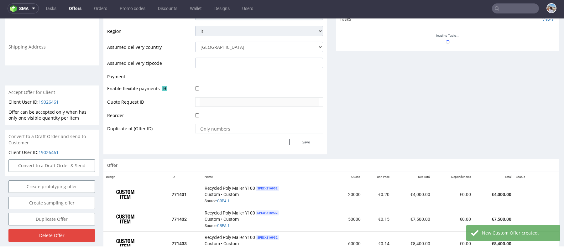
scroll to position [412, 0]
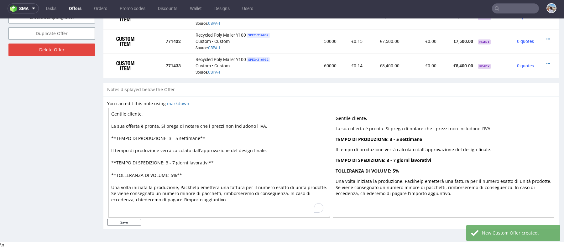
drag, startPoint x: 127, startPoint y: 110, endPoint x: 92, endPoint y: 110, distance: 34.8
click at [125, 108] on textarea "Gentile cliente, La sua offerta è pronta. Si prega di notare che i prezzi non i…" at bounding box center [219, 163] width 222 height 110
drag, startPoint x: 125, startPoint y: 111, endPoint x: 155, endPoint y: 111, distance: 30.1
click at [155, 111] on textarea "Gentile cliente, La sua offerta è pronta. Si prega di notare che i prezzi non i…" at bounding box center [219, 163] width 222 height 110
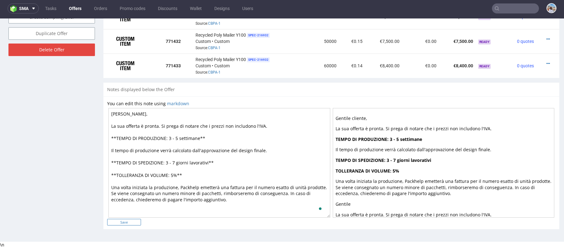
type textarea "Gentile Valentina, La sua offerta è pronta. Si prega di notare che i prezzi non…"
click at [133, 221] on input "Save" at bounding box center [124, 222] width 34 height 7
type input "In progress..."
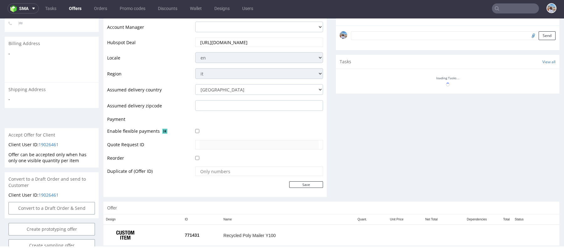
scroll to position [0, 0]
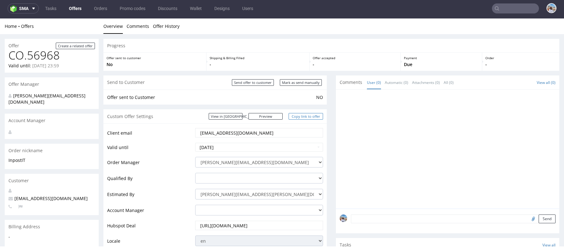
click at [298, 117] on link "Copy link to offer" at bounding box center [305, 116] width 34 height 7
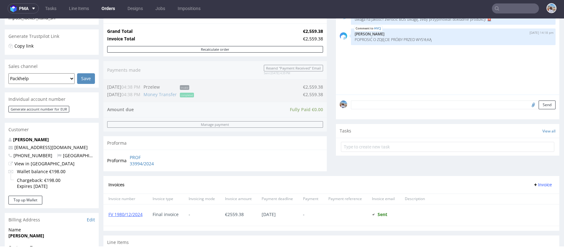
scroll to position [259, 0]
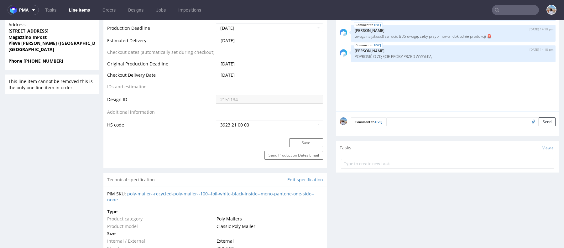
scroll to position [218, 0]
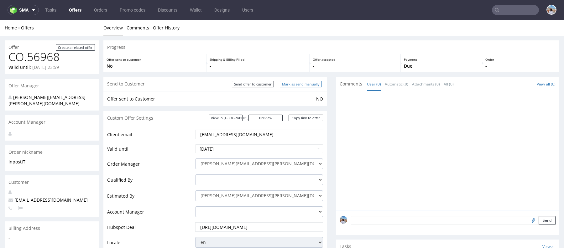
click at [293, 81] on input "Mark as send manually" at bounding box center [301, 84] width 42 height 7
type input "In progress..."
click at [301, 117] on link "Copy link to offer" at bounding box center [305, 118] width 34 height 7
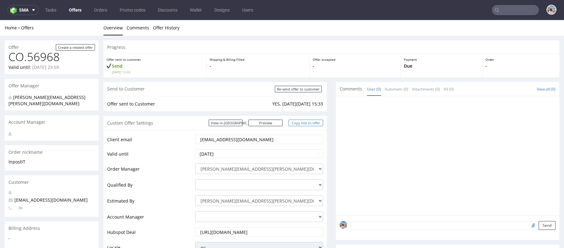
click at [305, 123] on link "Copy link to offer" at bounding box center [305, 123] width 34 height 7
click at [285, 87] on input "Re-send offer to customer" at bounding box center [298, 89] width 47 height 7
type input "In progress..."
